Goal: Information Seeking & Learning: Check status

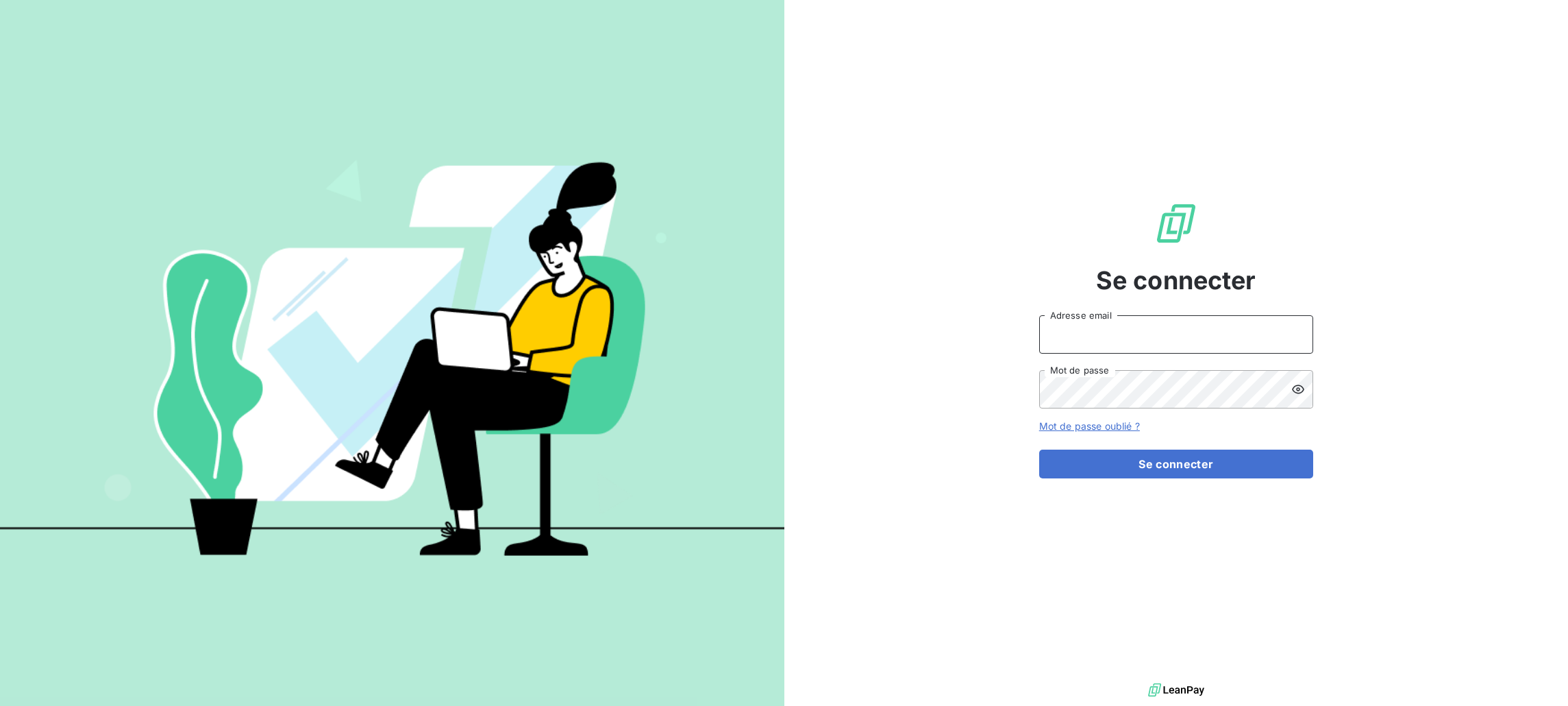
type input "[PERSON_NAME][EMAIL_ADDRESS][DOMAIN_NAME]"
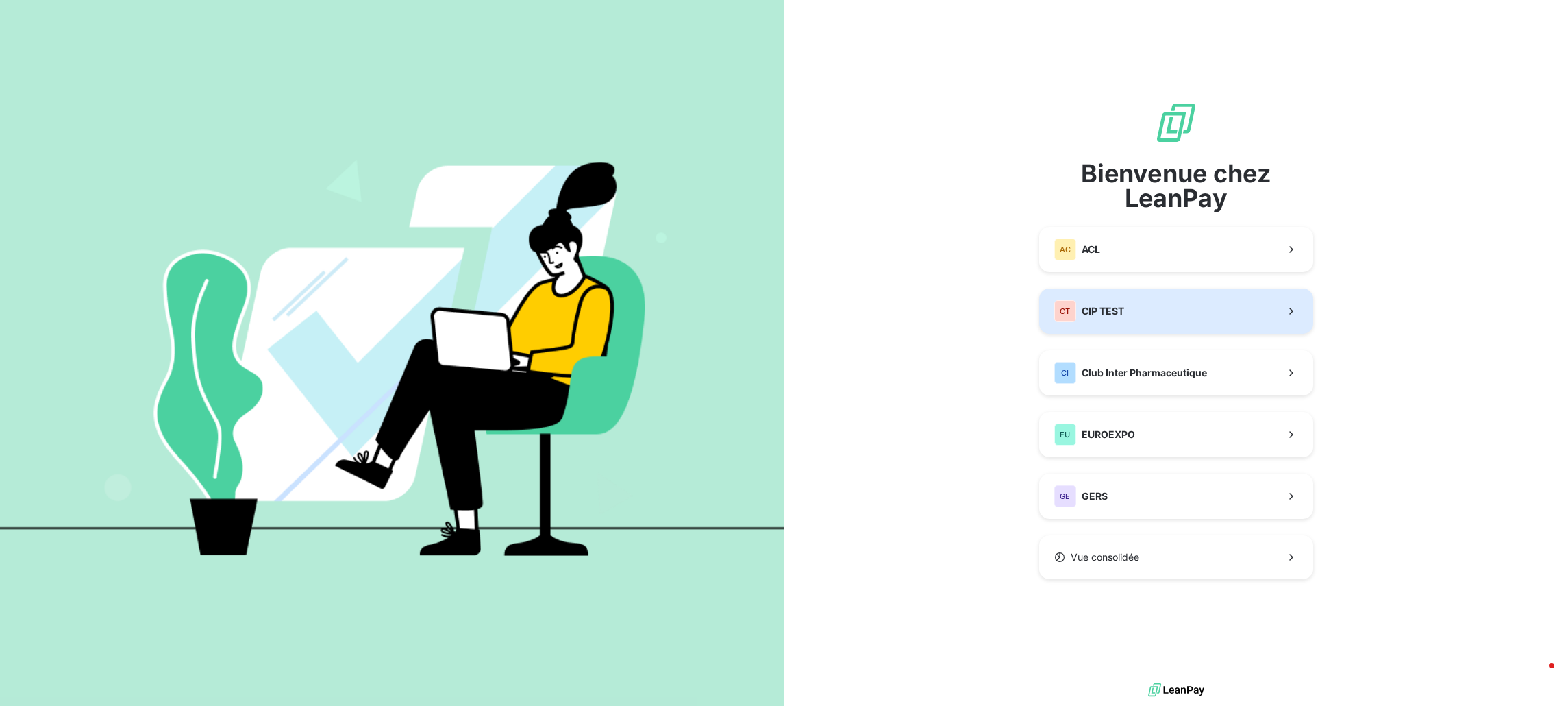
click at [1214, 312] on button "CT CIP TEST" at bounding box center [1176, 311] width 274 height 45
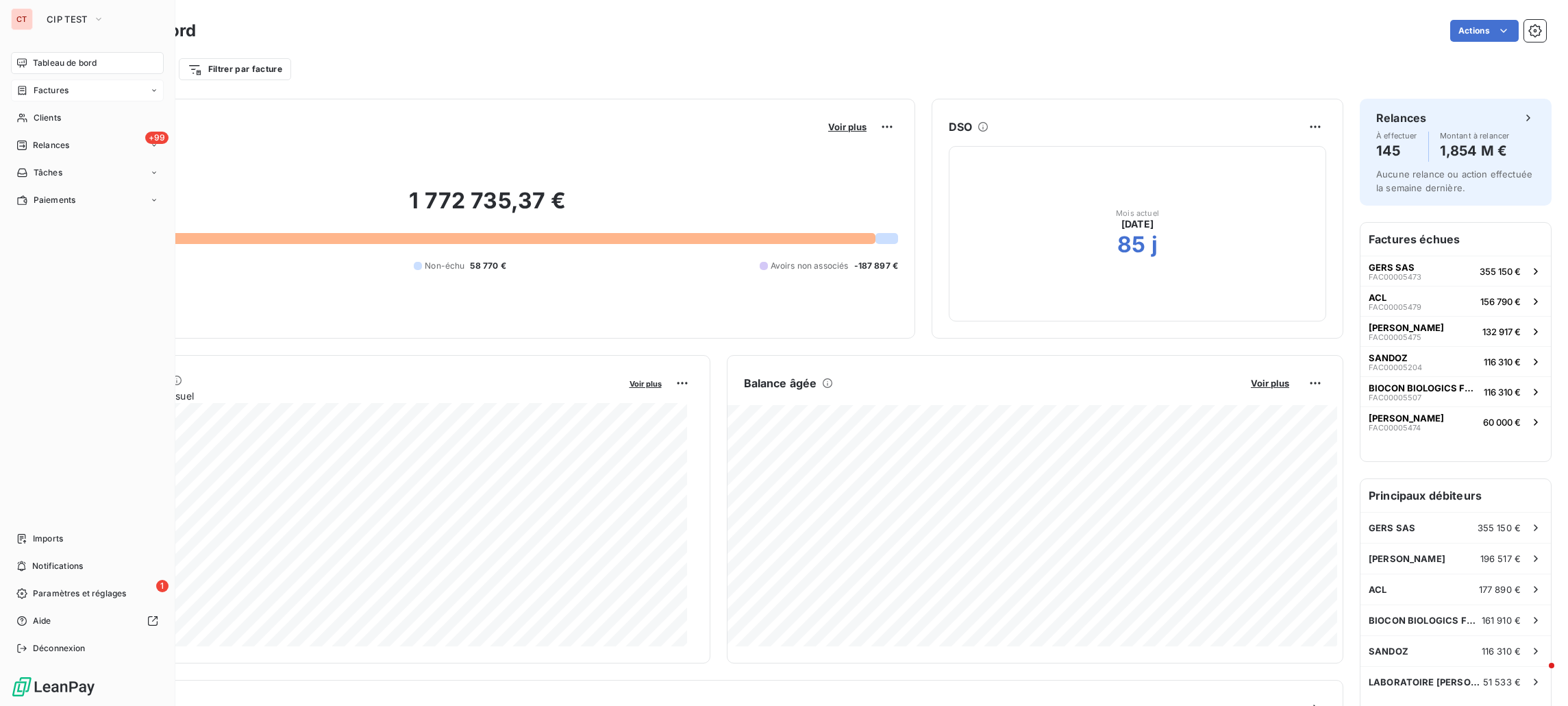
click at [81, 86] on div "Factures" at bounding box center [87, 90] width 153 height 22
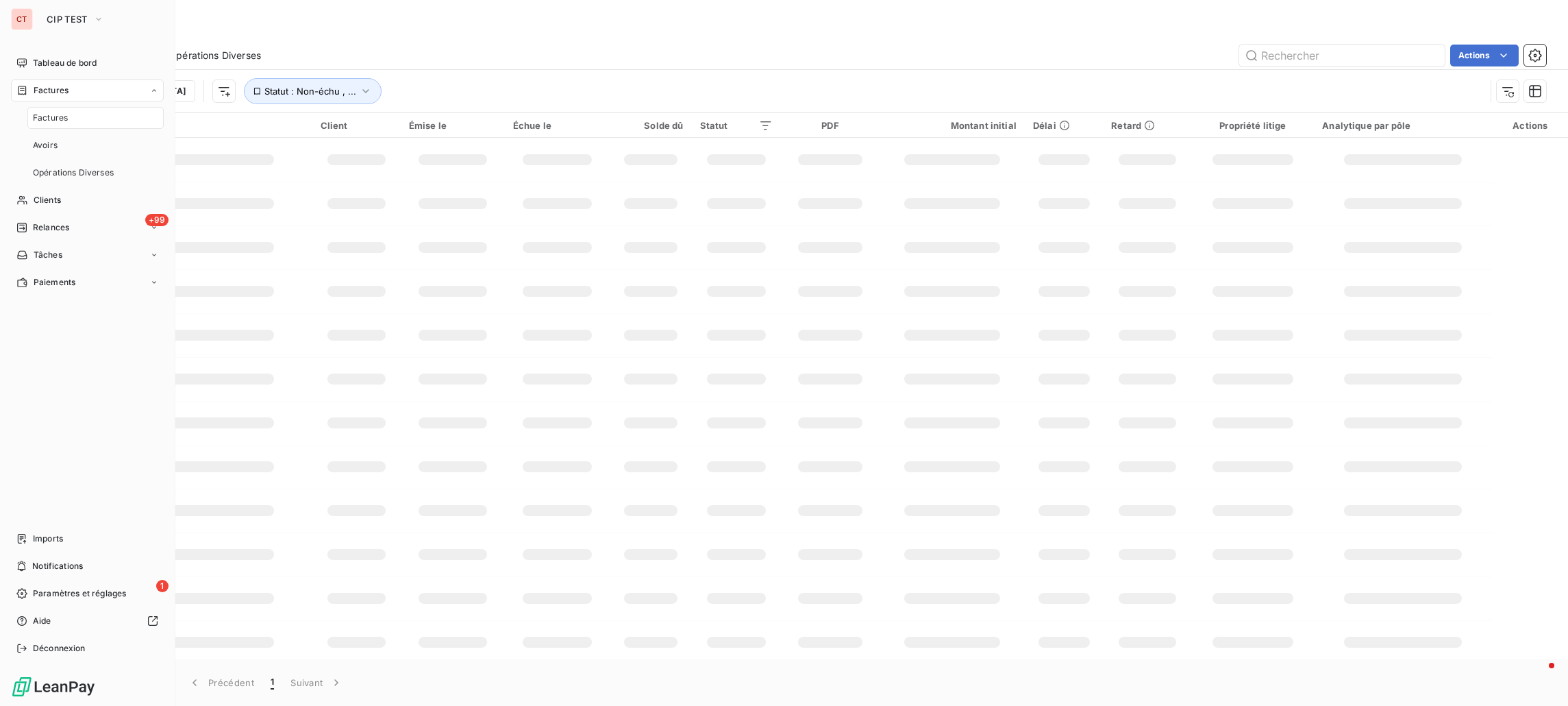
click at [74, 122] on div "Factures" at bounding box center [96, 118] width 136 height 22
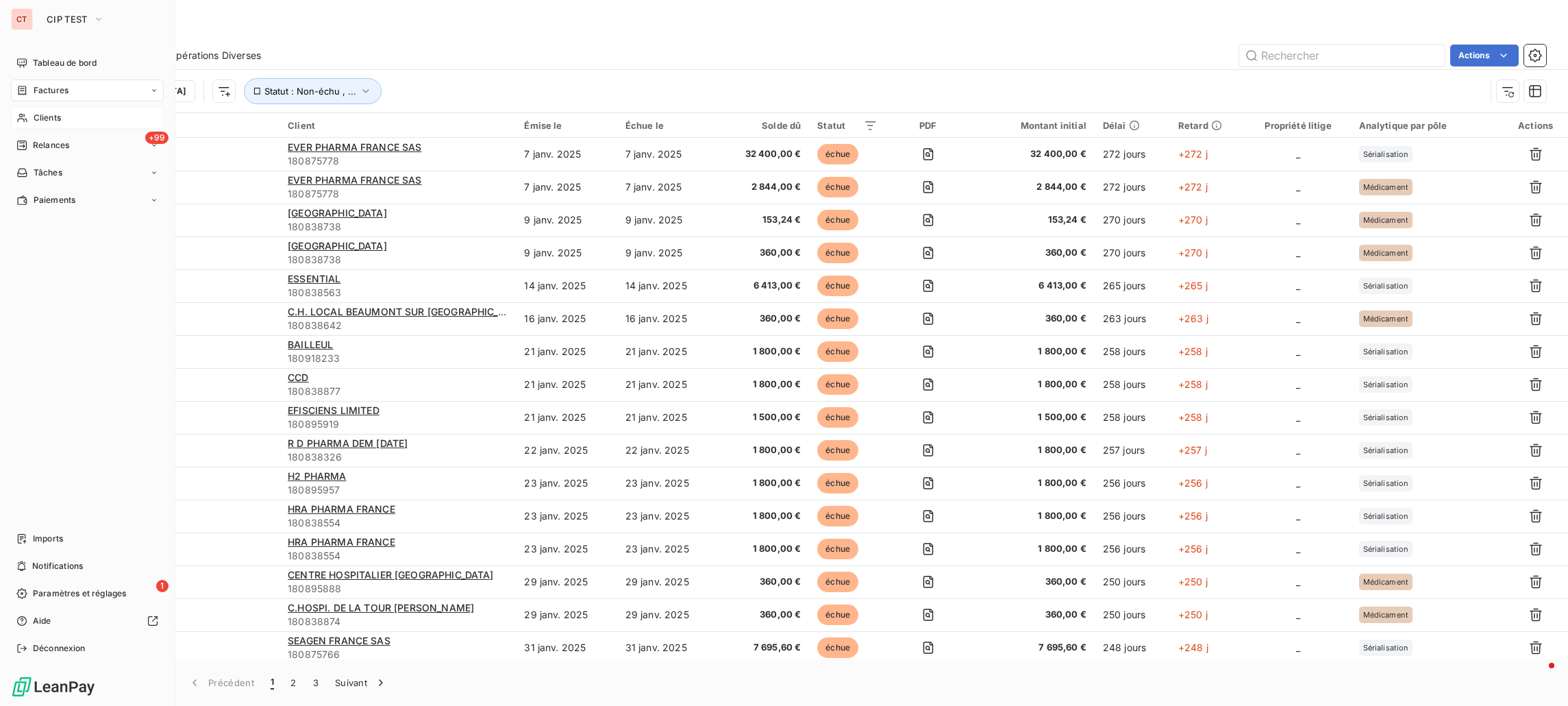
click at [44, 117] on span "Clients" at bounding box center [47, 118] width 28 height 13
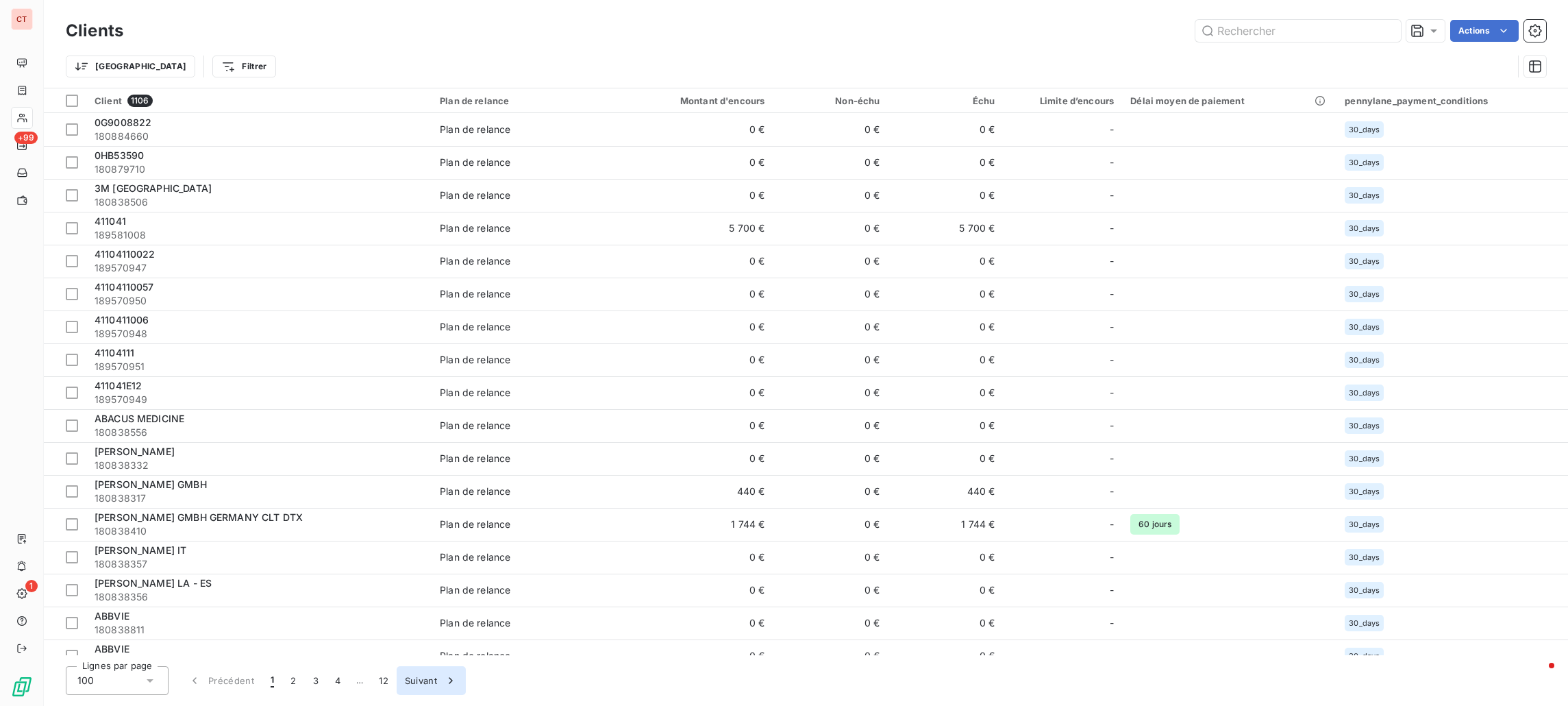
click at [434, 681] on button "Suivant" at bounding box center [430, 681] width 69 height 28
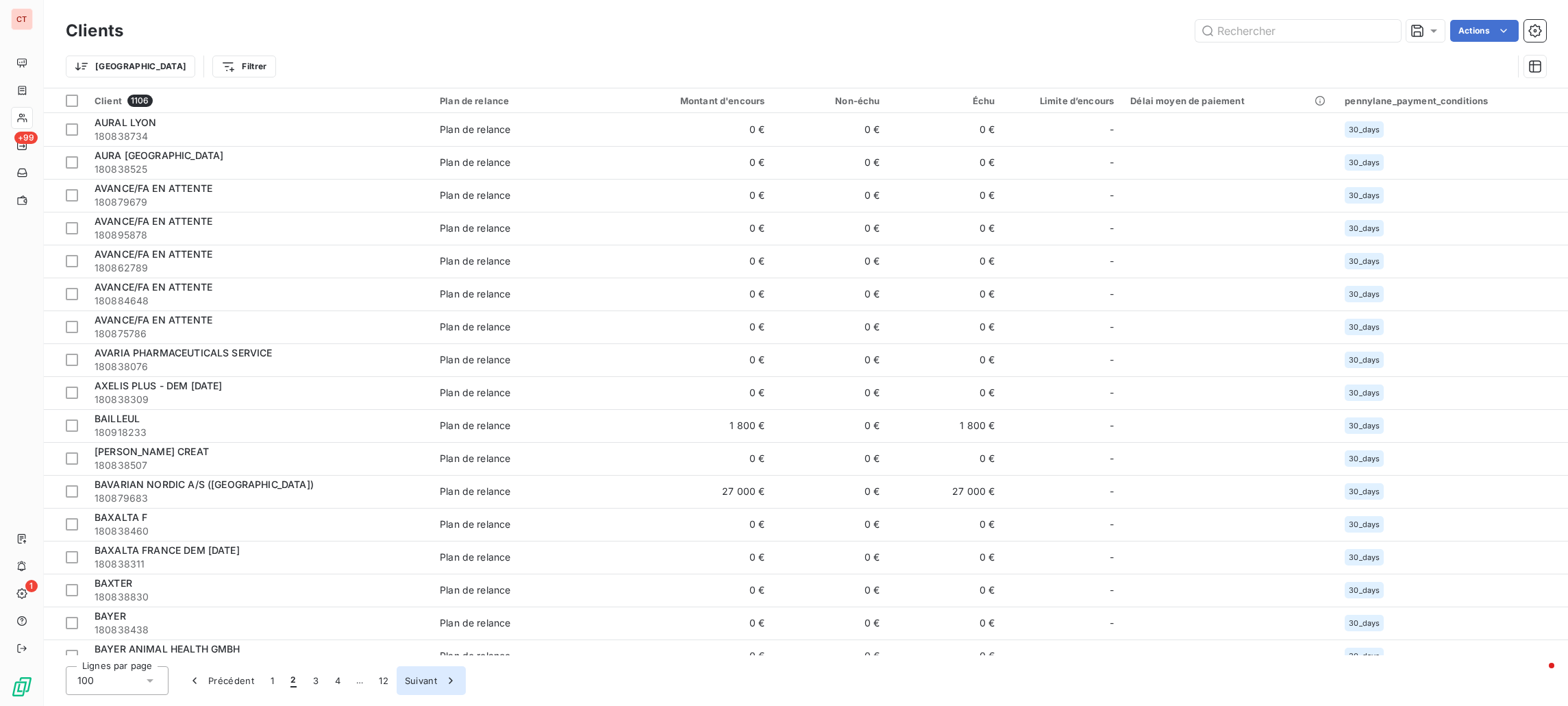
click at [434, 681] on button "Suivant" at bounding box center [430, 681] width 69 height 28
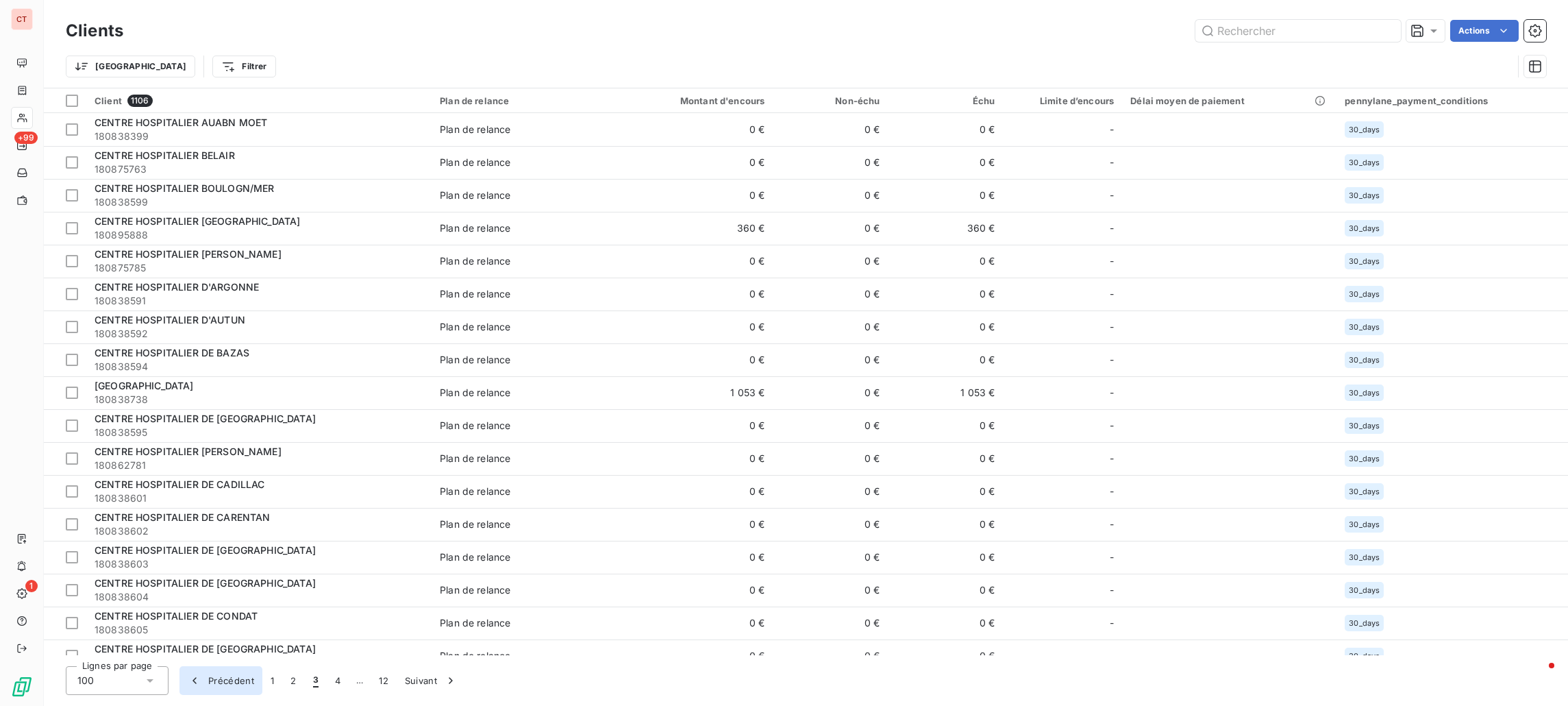
click at [234, 678] on button "Précédent" at bounding box center [221, 681] width 83 height 28
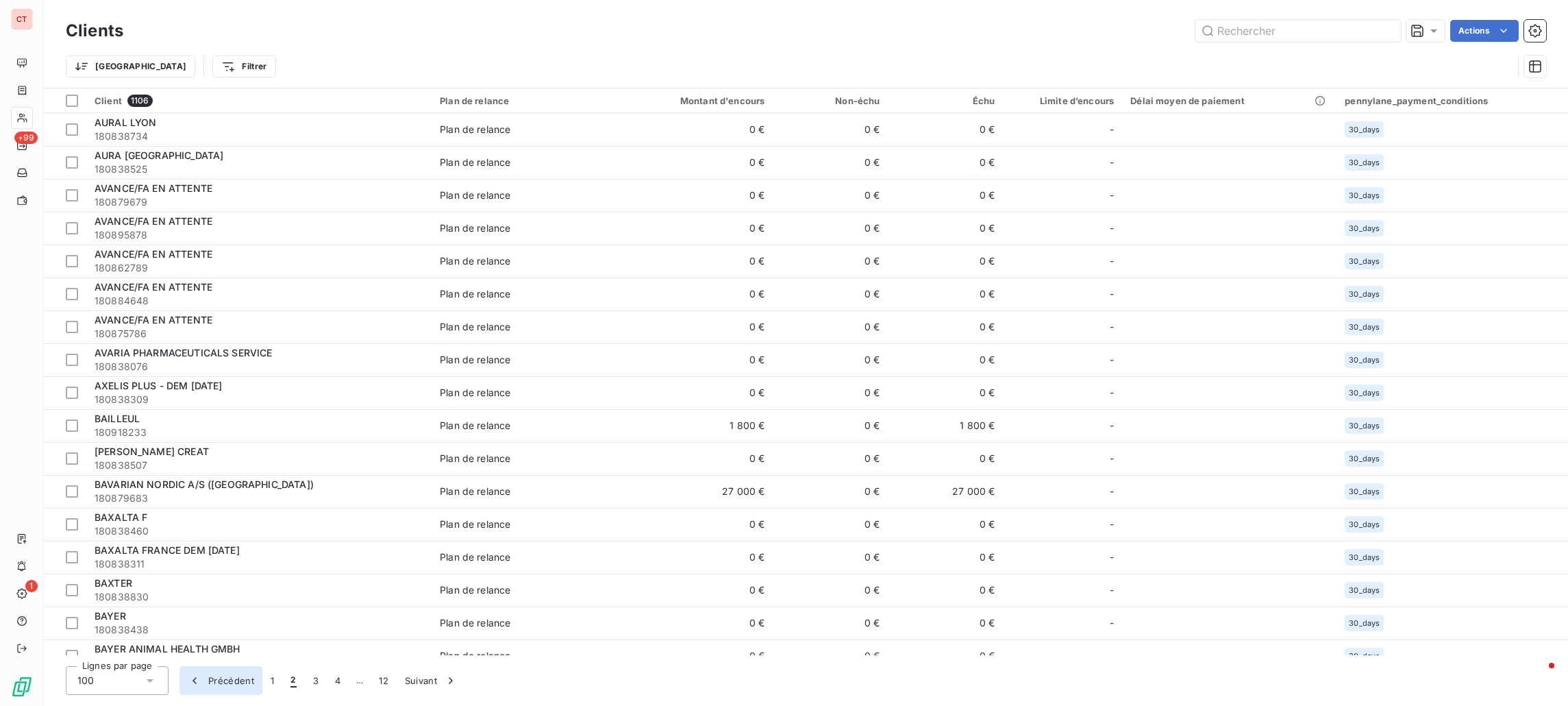
click at [234, 678] on button "Précédent" at bounding box center [221, 681] width 83 height 28
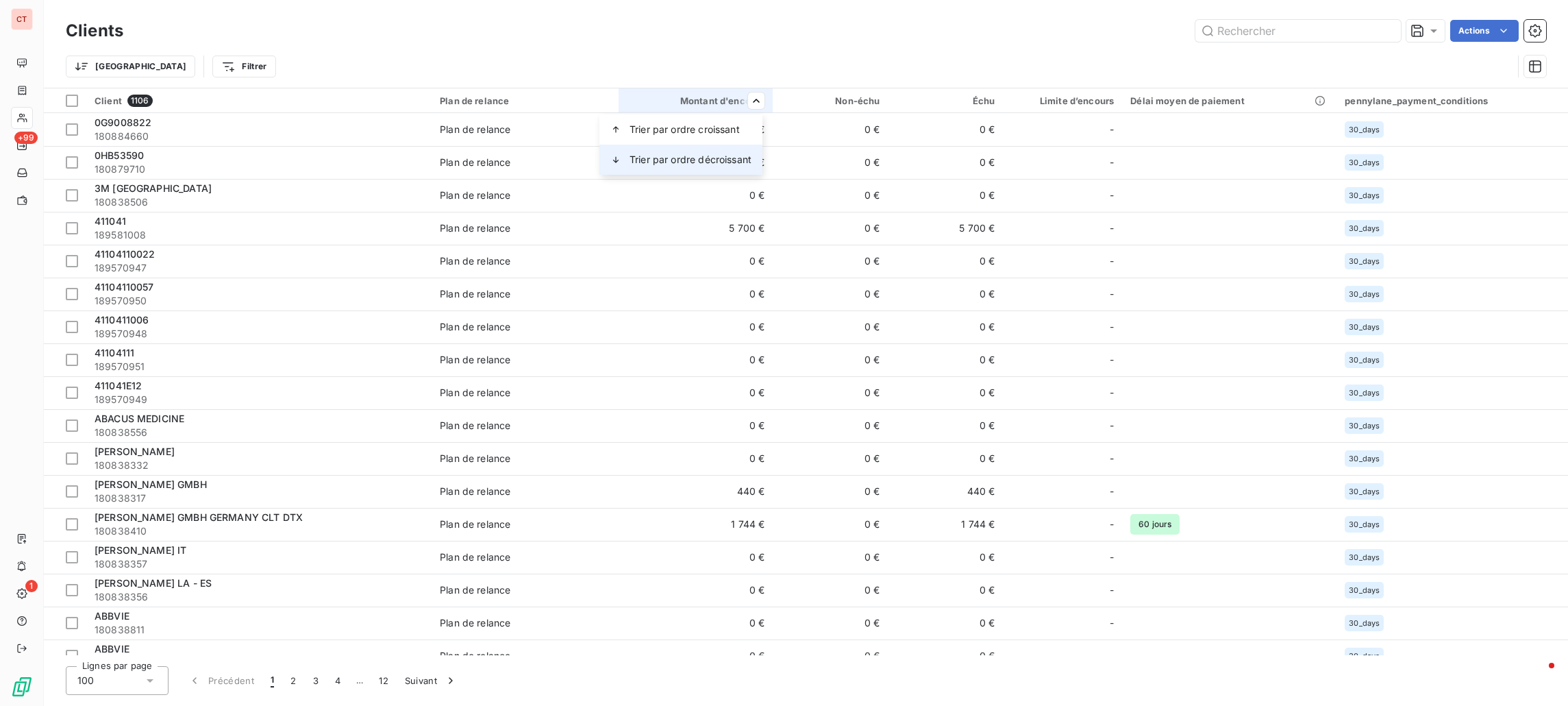
click at [733, 157] on span "Trier par ordre décroissant" at bounding box center [691, 159] width 122 height 13
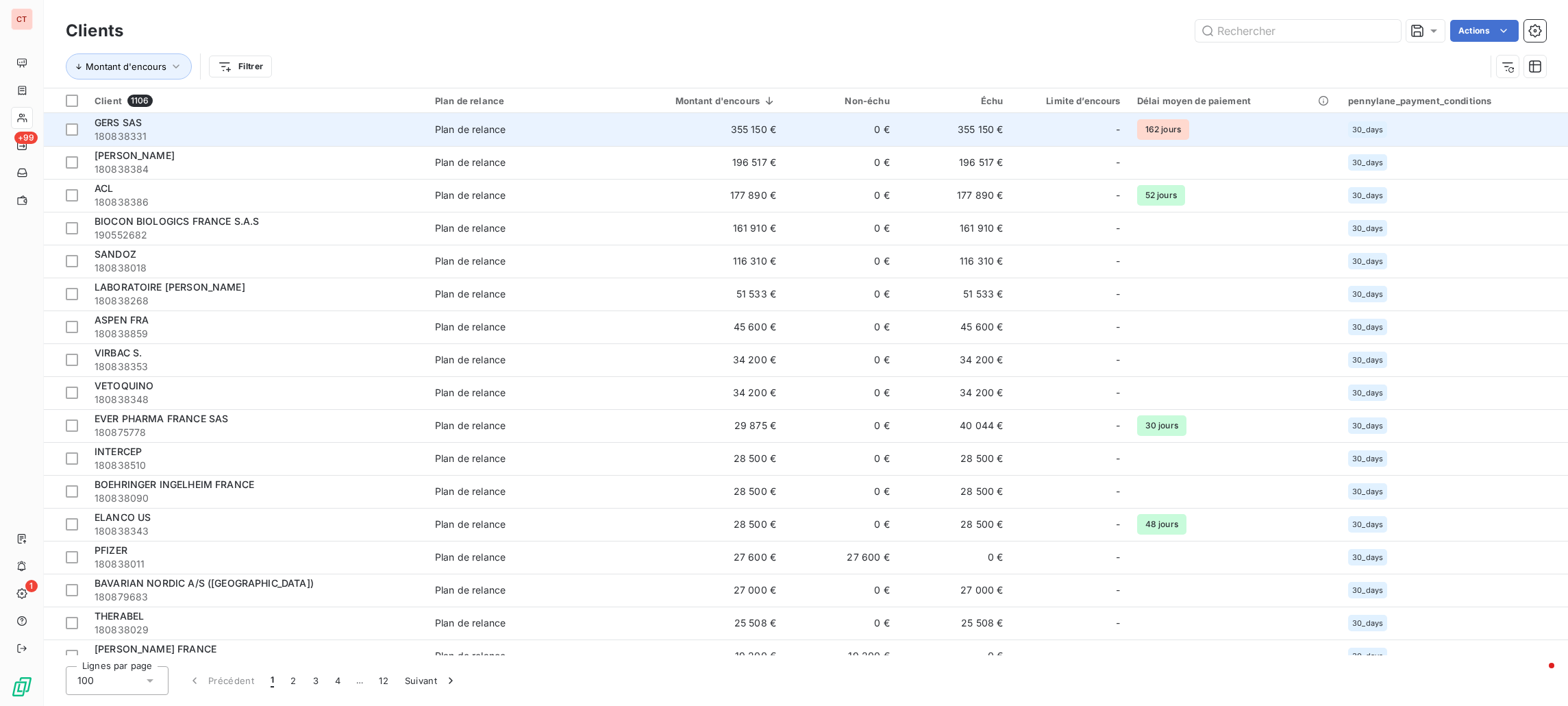
click at [704, 135] on td "355 150 €" at bounding box center [697, 130] width 173 height 33
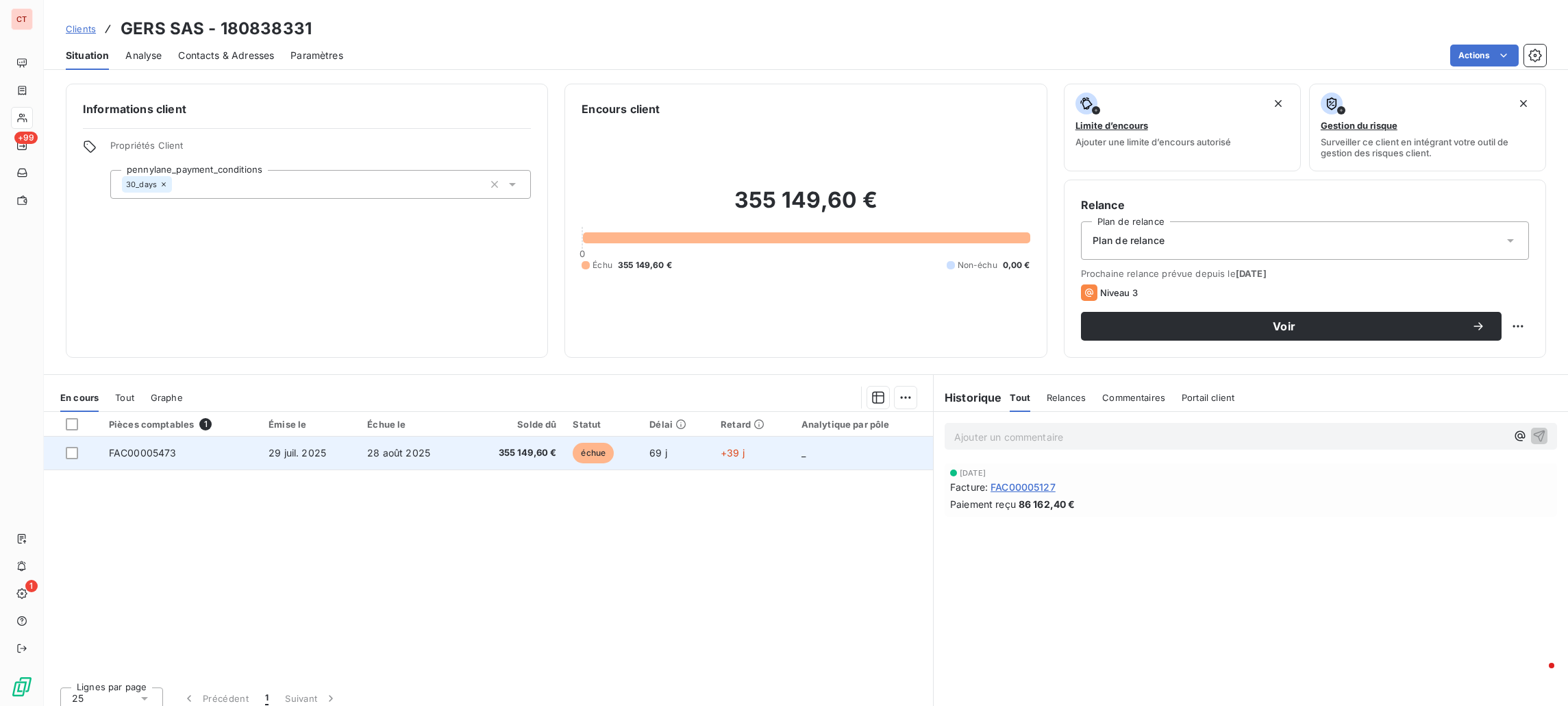
click at [348, 450] on td "29 juil. 2025" at bounding box center [309, 454] width 99 height 33
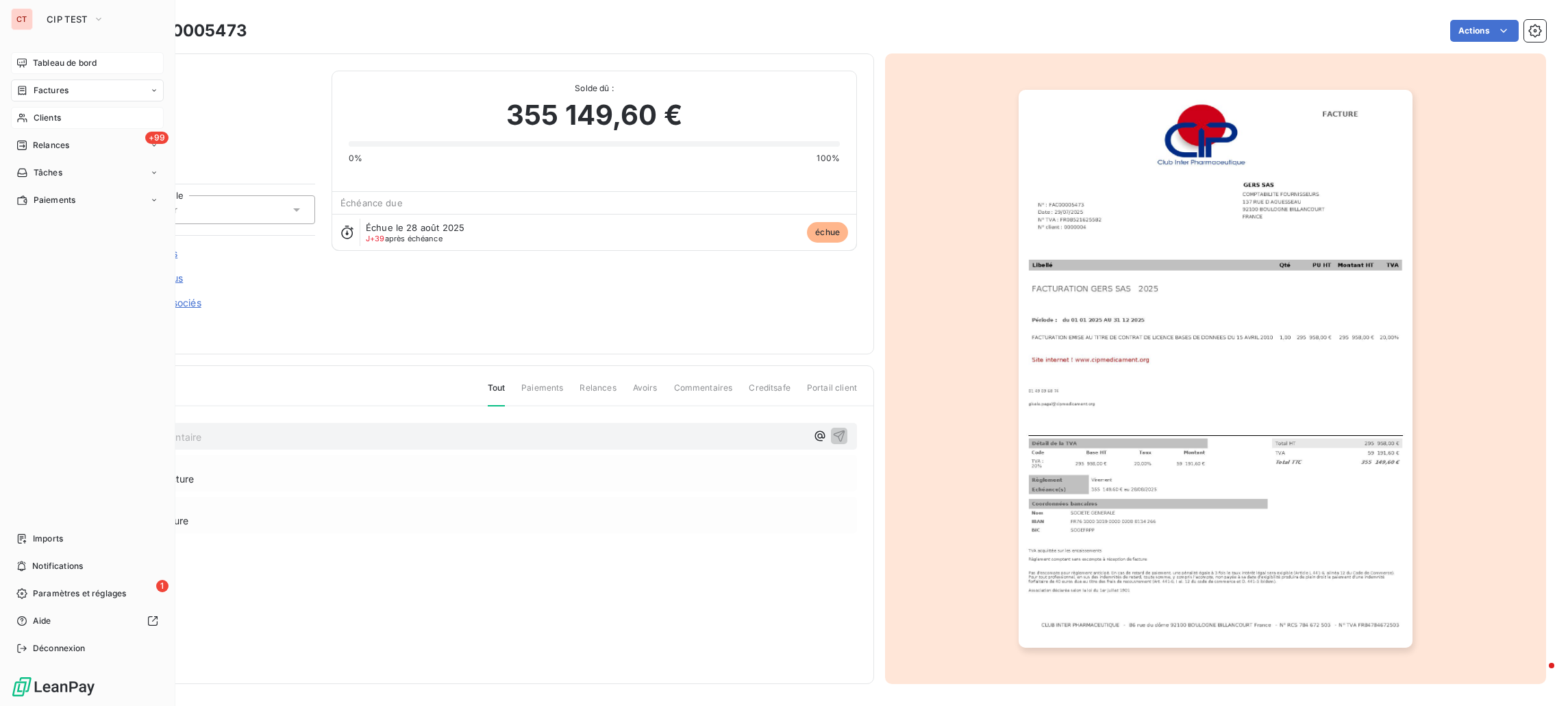
click at [28, 63] on div "Tableau de bord" at bounding box center [87, 63] width 153 height 22
